Goal: Entertainment & Leisure: Consume media (video, audio)

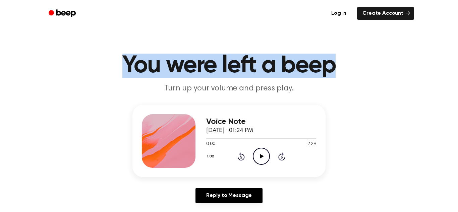
drag, startPoint x: 119, startPoint y: 61, endPoint x: 354, endPoint y: 74, distance: 235.4
click at [354, 74] on h1 "You were left a beep" at bounding box center [228, 66] width 343 height 24
click at [326, 69] on h1 "You were left a beep" at bounding box center [228, 66] width 343 height 24
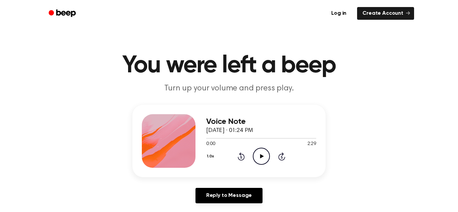
click at [266, 157] on icon "Play Audio" at bounding box center [261, 156] width 17 height 17
click at [261, 156] on icon "Pause Audio" at bounding box center [261, 156] width 17 height 17
click at [262, 163] on icon "Play Audio" at bounding box center [261, 156] width 17 height 17
click at [259, 154] on icon "Pause Audio" at bounding box center [261, 156] width 17 height 17
click at [260, 156] on icon at bounding box center [262, 156] width 4 height 4
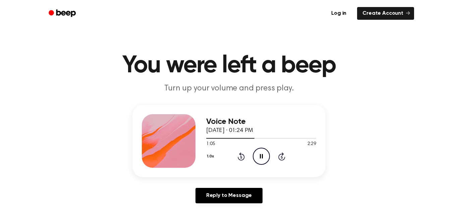
click at [259, 154] on icon "Pause Audio" at bounding box center [261, 156] width 17 height 17
click at [258, 154] on icon "Play Audio" at bounding box center [261, 156] width 17 height 17
click at [264, 158] on icon "Pause Audio" at bounding box center [261, 156] width 17 height 17
click at [257, 156] on icon "Pause Audio" at bounding box center [261, 156] width 17 height 17
click at [262, 155] on icon "Play Audio" at bounding box center [261, 156] width 17 height 17
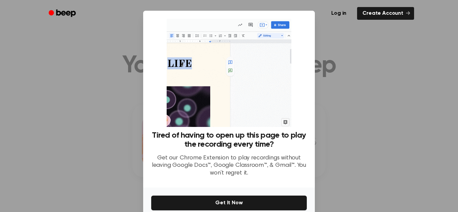
click at [393, 90] on div at bounding box center [229, 106] width 458 height 212
click at [382, 82] on div at bounding box center [229, 106] width 458 height 212
click at [386, 37] on div at bounding box center [229, 106] width 458 height 212
click at [393, 12] on link "Create Account" at bounding box center [385, 13] width 57 height 13
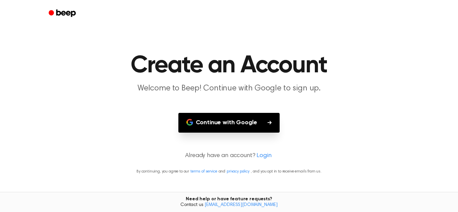
click at [345, 125] on main "Create an Account Welcome to Beep! Continue with Google to sign up. Continue wi…" at bounding box center [229, 106] width 458 height 212
click at [52, 28] on main "Create an Account Welcome to Beep! Continue with Google to sign up. Continue wi…" at bounding box center [229, 106] width 458 height 212
click at [328, 80] on header "Create an Account Welcome to Beep! Continue with Google to sign up." at bounding box center [229, 74] width 442 height 41
click at [308, 99] on main "Create an Account Welcome to Beep! Continue with Google to sign up. Continue wi…" at bounding box center [229, 106] width 458 height 212
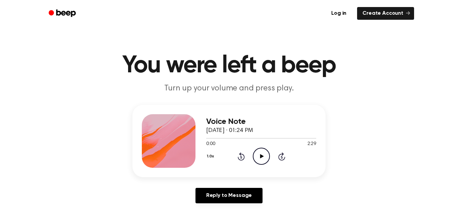
click at [257, 162] on icon "Play Audio" at bounding box center [261, 156] width 17 height 17
click at [278, 157] on icon "Skip 5 seconds" at bounding box center [281, 156] width 7 height 9
click at [283, 155] on icon at bounding box center [281, 157] width 7 height 8
click at [282, 156] on icon at bounding box center [282, 157] width 2 height 3
click at [284, 156] on icon "Skip 5 seconds" at bounding box center [281, 156] width 7 height 9
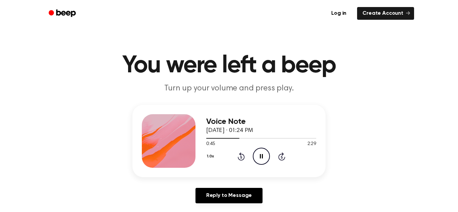
click at [284, 161] on div "1.0x Rewind 5 seconds Pause Audio Skip 5 seconds" at bounding box center [261, 156] width 110 height 17
click at [282, 157] on icon at bounding box center [282, 157] width 2 height 3
click at [241, 157] on icon at bounding box center [241, 157] width 2 height 3
click at [244, 155] on icon "Rewind 5 seconds" at bounding box center [240, 156] width 7 height 9
click at [251, 155] on div "1.0x Rewind 5 seconds Pause Audio Skip 5 seconds" at bounding box center [261, 156] width 110 height 17
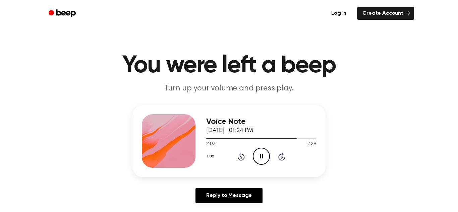
click at [265, 156] on icon "Pause Audio" at bounding box center [261, 156] width 17 height 17
